Goal: Navigation & Orientation: Find specific page/section

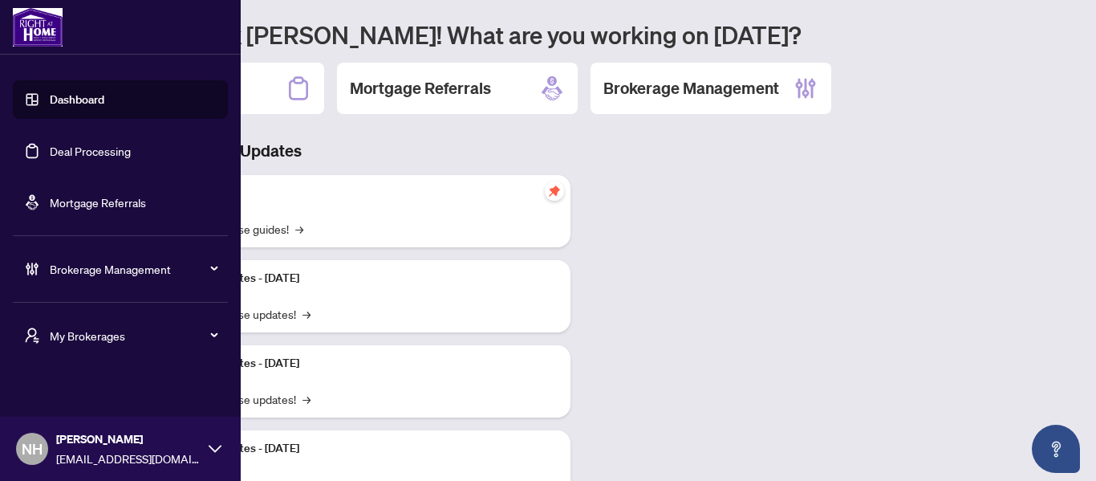
click at [72, 327] on span "My Brokerages" at bounding box center [133, 336] width 167 height 18
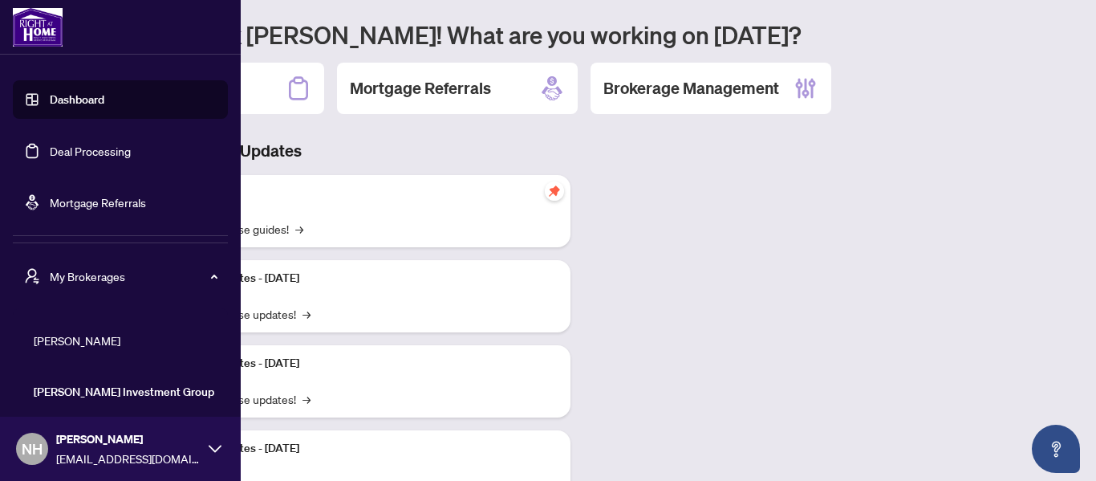
click at [74, 335] on span "[PERSON_NAME]" at bounding box center [125, 340] width 183 height 18
